Goal: Find specific page/section: Find specific page/section

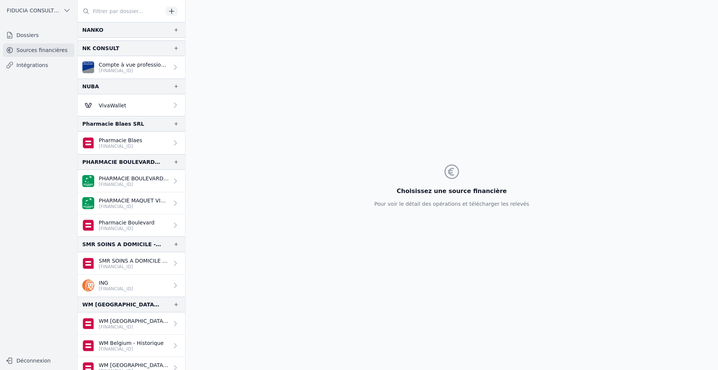
scroll to position [499, 0]
click at [128, 201] on p "PHARMACIE MAQUET VICTOIRE" at bounding box center [134, 199] width 70 height 7
click at [135, 203] on p "[FINANCIAL_ID]" at bounding box center [134, 206] width 70 height 6
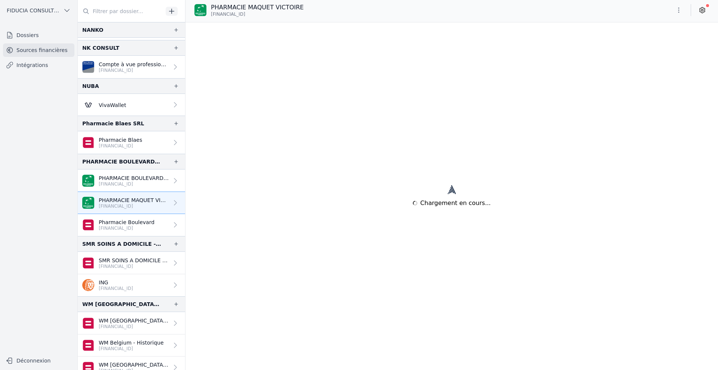
click at [116, 196] on link "PHARMACIE MAQUET VICTOIRE [FINANCIAL_ID]" at bounding box center [131, 203] width 107 height 22
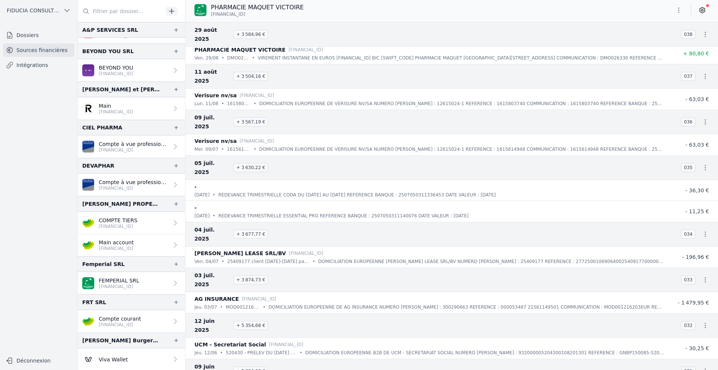
scroll to position [20, 0]
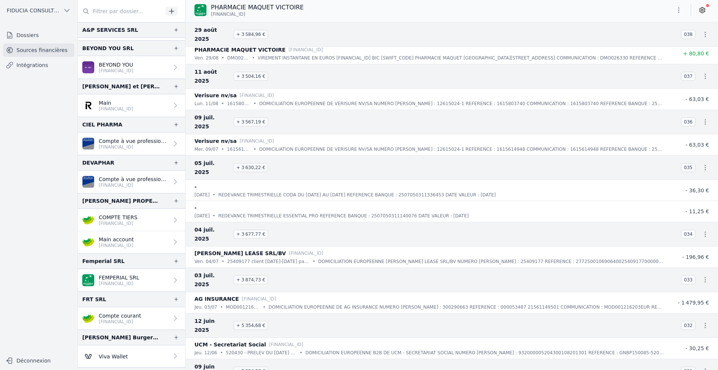
click at [38, 34] on link "Dossiers" at bounding box center [38, 34] width 71 height 13
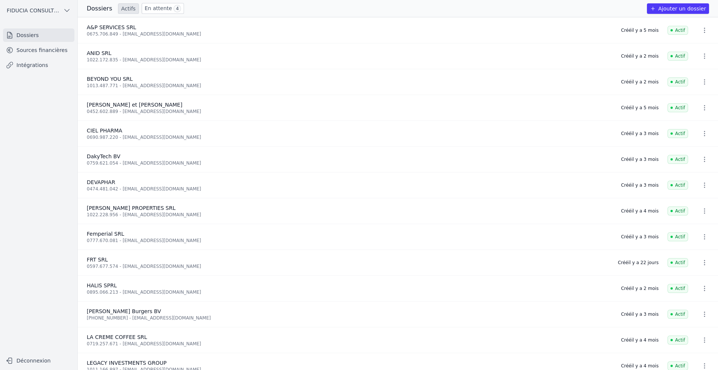
click at [46, 52] on link "Sources financières" at bounding box center [38, 49] width 71 height 13
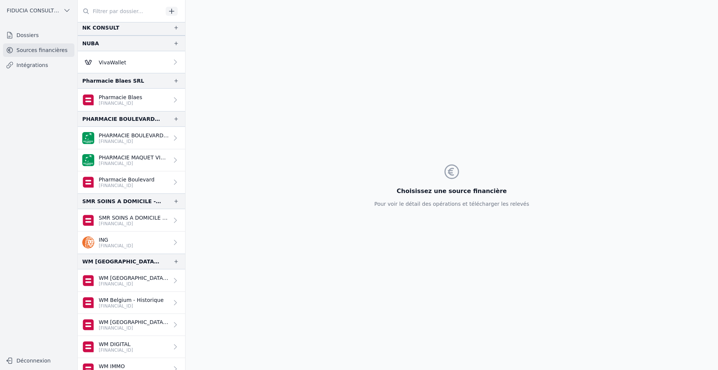
scroll to position [552, 0]
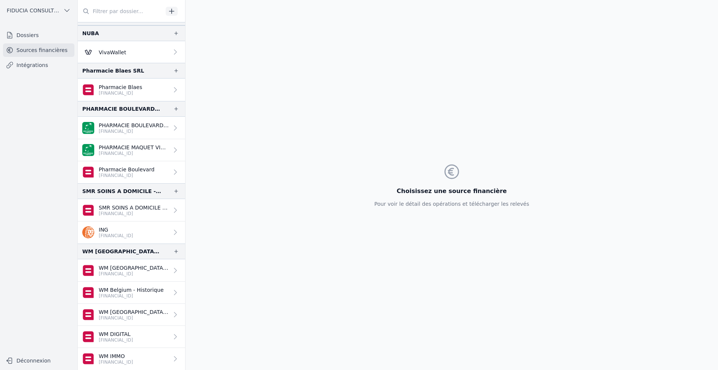
click at [131, 144] on p "PHARMACIE MAQUET VICTOIRE" at bounding box center [134, 147] width 70 height 7
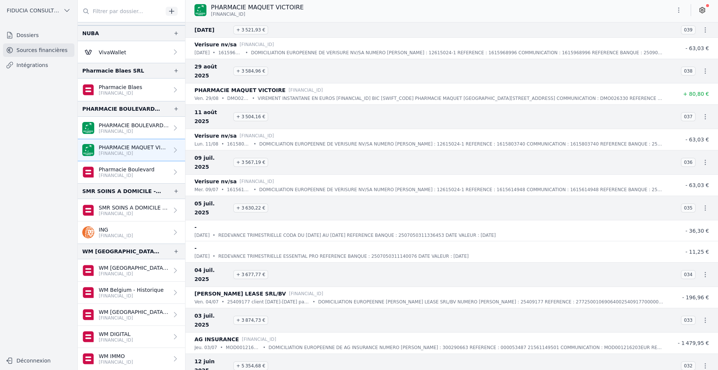
click at [676, 3] on div "PHARMACIE MAQUET VICTOIRE [FINANCIAL_ID]" at bounding box center [452, 10] width 533 height 14
click at [678, 12] on icon "button" at bounding box center [678, 9] width 7 height 7
click at [704, 6] on div at bounding box center [359, 185] width 718 height 370
click at [704, 6] on link at bounding box center [702, 10] width 13 height 12
click at [704, 10] on icon at bounding box center [702, 9] width 7 height 7
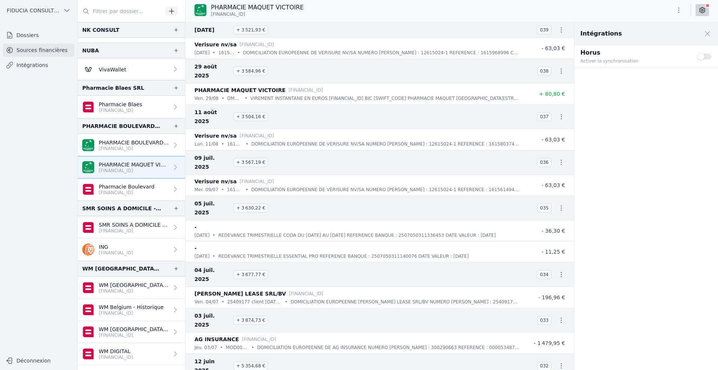
scroll to position [530, 0]
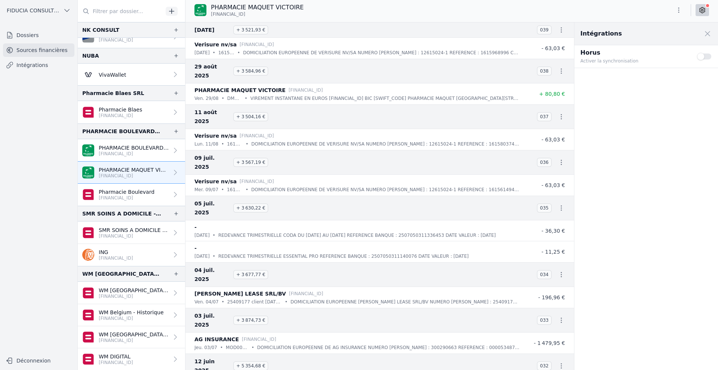
click at [704, 32] on span at bounding box center [708, 33] width 16 height 16
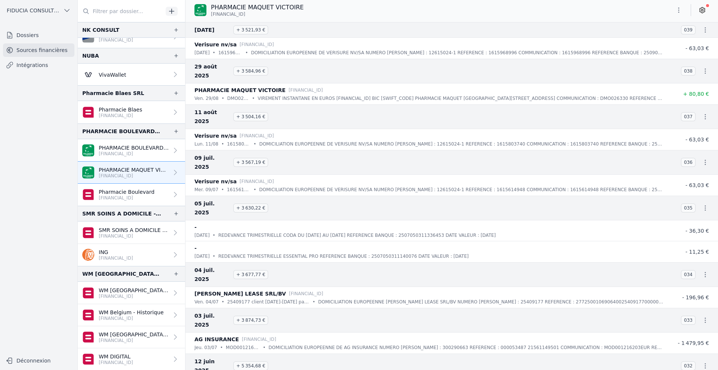
click at [679, 7] on icon "button" at bounding box center [678, 9] width 7 height 7
click at [679, 7] on div at bounding box center [359, 185] width 718 height 370
click at [579, 18] on div "PHARMACIE MAQUET VICTOIRE [FINANCIAL_ID]" at bounding box center [452, 11] width 533 height 22
